Goal: Download file/media

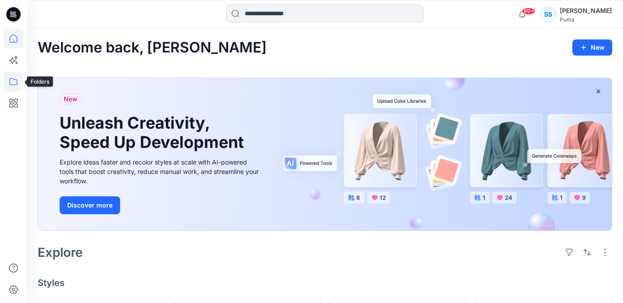
click at [13, 82] on icon at bounding box center [14, 82] width 20 height 20
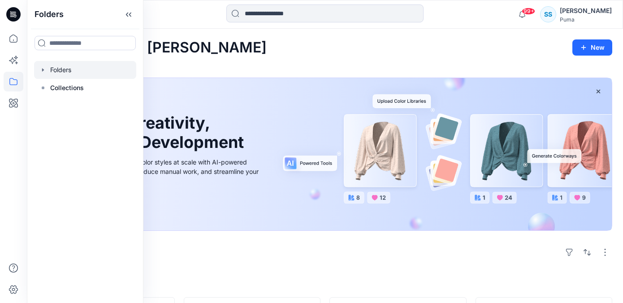
click at [64, 68] on div at bounding box center [85, 70] width 102 height 18
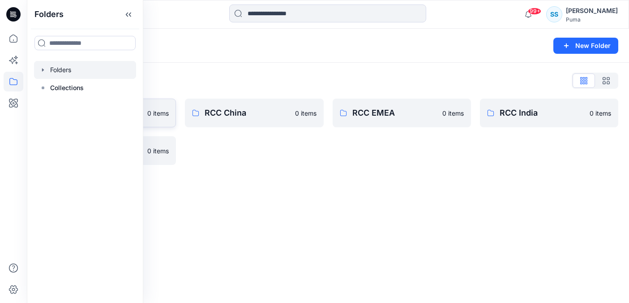
click at [159, 112] on p "0 items" at bounding box center [158, 112] width 22 height 9
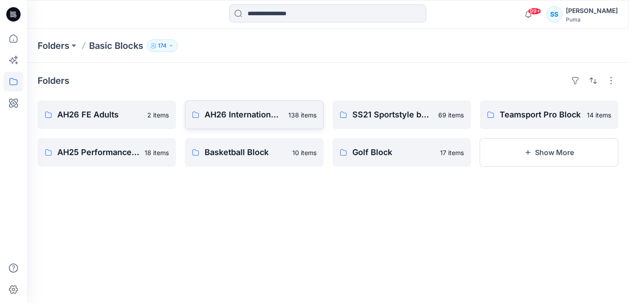
click at [241, 124] on link "AH26 International Adults 138 items" at bounding box center [254, 114] width 138 height 29
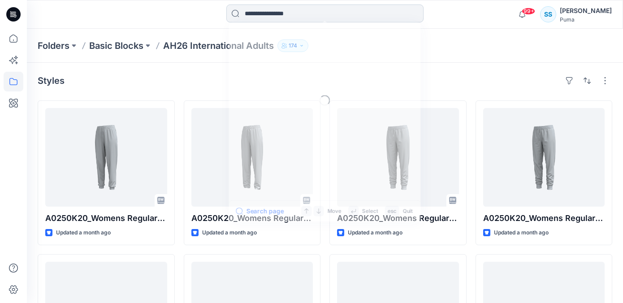
click at [340, 11] on input at bounding box center [324, 13] width 197 height 18
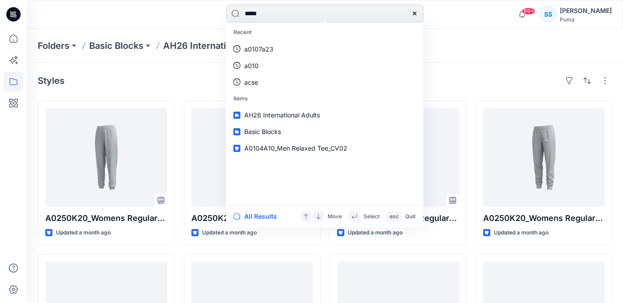
type input "******"
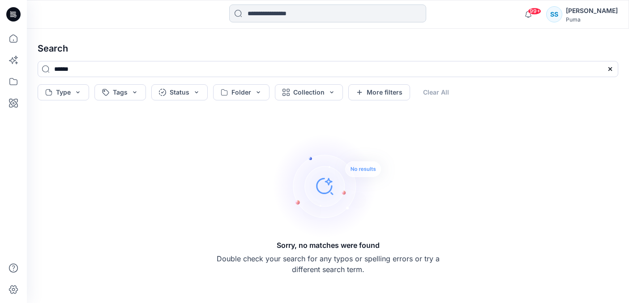
click at [285, 13] on input at bounding box center [327, 13] width 197 height 18
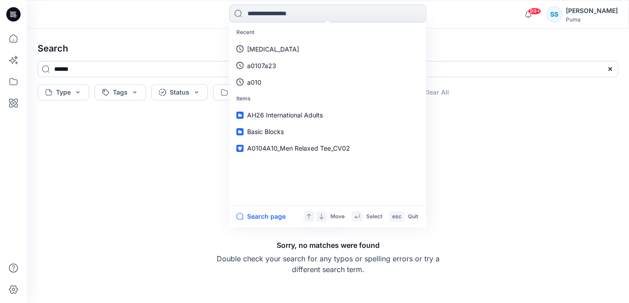
click at [152, 151] on div "Sorry, no matches were found Double check your search for any typos or spelling…" at bounding box center [327, 203] width 595 height 185
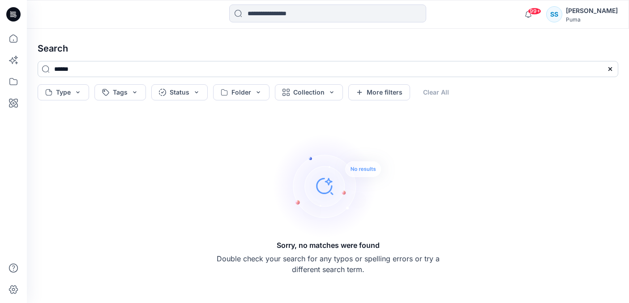
click at [76, 70] on input "******" at bounding box center [328, 69] width 581 height 16
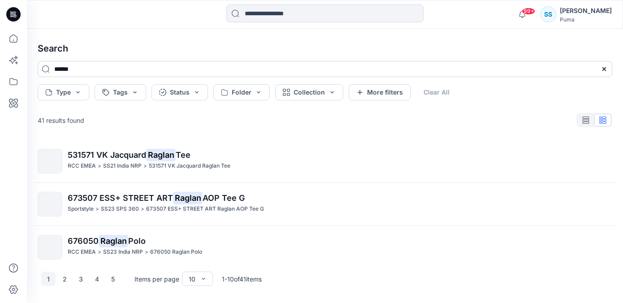
type input "******"
click at [190, 68] on input "******" at bounding box center [325, 69] width 574 height 16
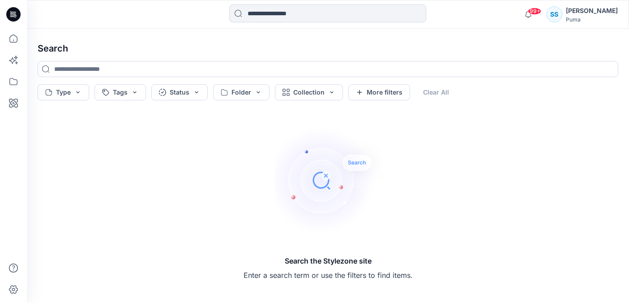
click at [387, 185] on div "Search the Stylezone site Enter a search term or use the filters to find items." at bounding box center [327, 203] width 595 height 185
click at [340, 21] on input at bounding box center [327, 13] width 197 height 18
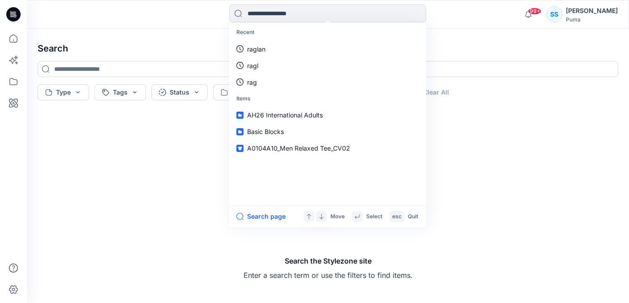
drag, startPoint x: 135, startPoint y: 20, endPoint x: 95, endPoint y: 22, distance: 40.0
click at [135, 20] on div at bounding box center [102, 14] width 151 height 20
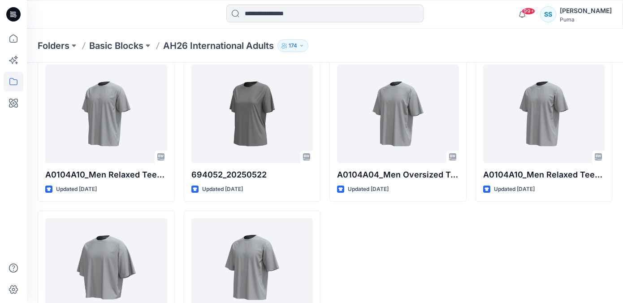
scroll to position [5107, 0]
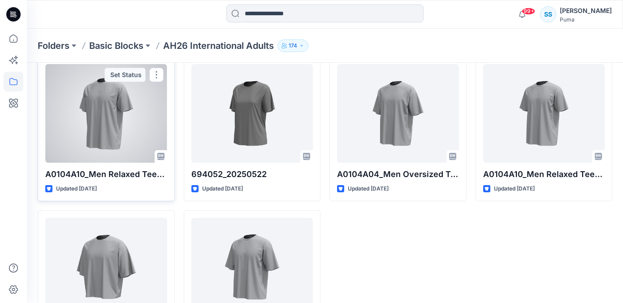
click at [133, 142] on div at bounding box center [106, 113] width 122 height 99
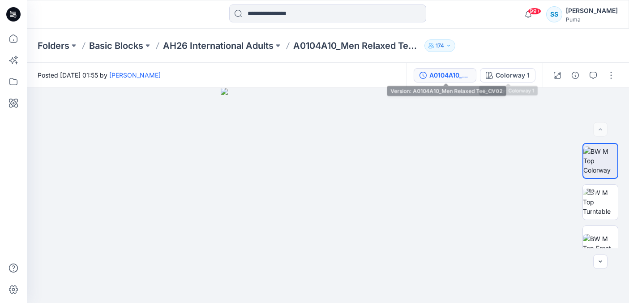
click at [450, 75] on div "A0104A10_Men Relaxed Tee_CV02" at bounding box center [450, 75] width 41 height 10
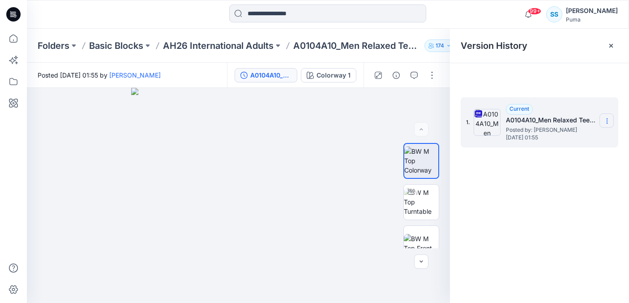
click at [605, 121] on icon at bounding box center [607, 120] width 7 height 7
drag, startPoint x: 562, startPoint y: 138, endPoint x: 557, endPoint y: 138, distance: 5.4
click at [562, 138] on span "Download Source BW File" at bounding box center [562, 138] width 75 height 11
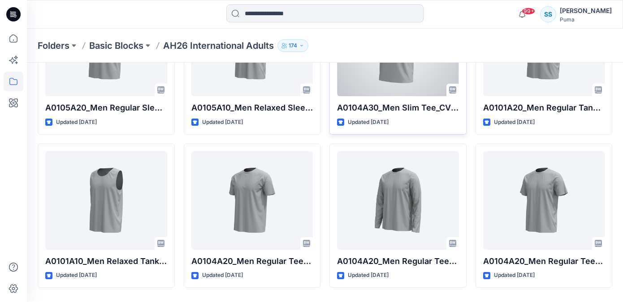
scroll to position [4868, 0]
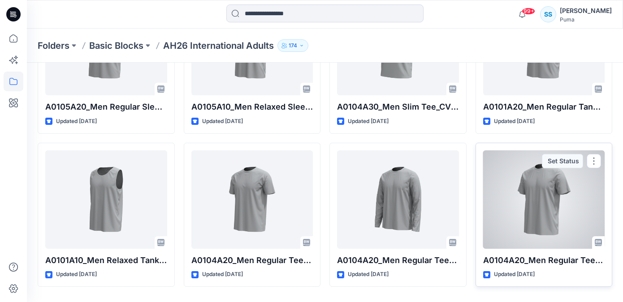
click at [550, 177] on div at bounding box center [544, 200] width 122 height 99
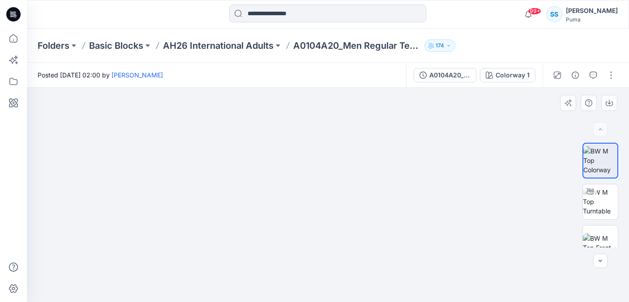
drag, startPoint x: 475, startPoint y: 172, endPoint x: 383, endPoint y: 174, distance: 91.9
click at [383, 174] on img at bounding box center [328, 138] width 448 height 327
drag, startPoint x: 399, startPoint y: 160, endPoint x: 453, endPoint y: 157, distance: 54.3
click at [602, 206] on img at bounding box center [600, 202] width 35 height 28
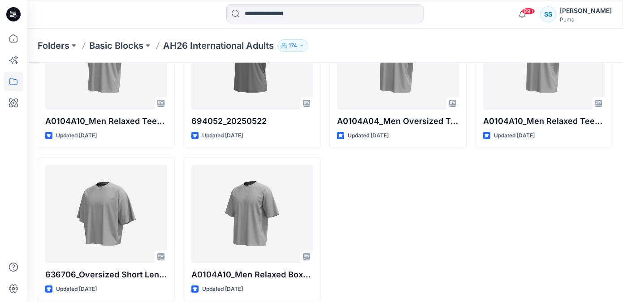
scroll to position [5170, 0]
